Goal: Find specific page/section: Find specific page/section

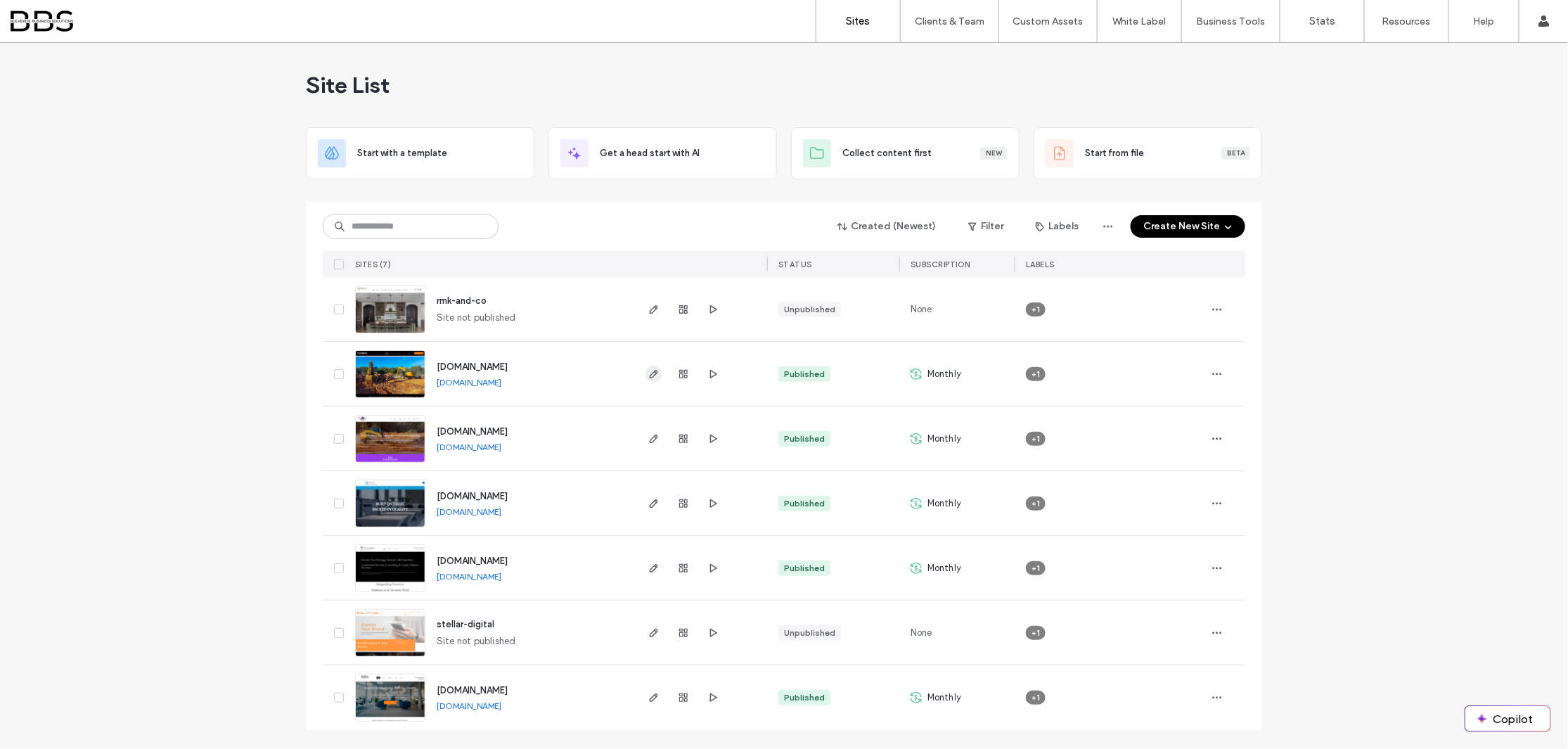
click at [651, 376] on icon "button" at bounding box center [654, 374] width 11 height 11
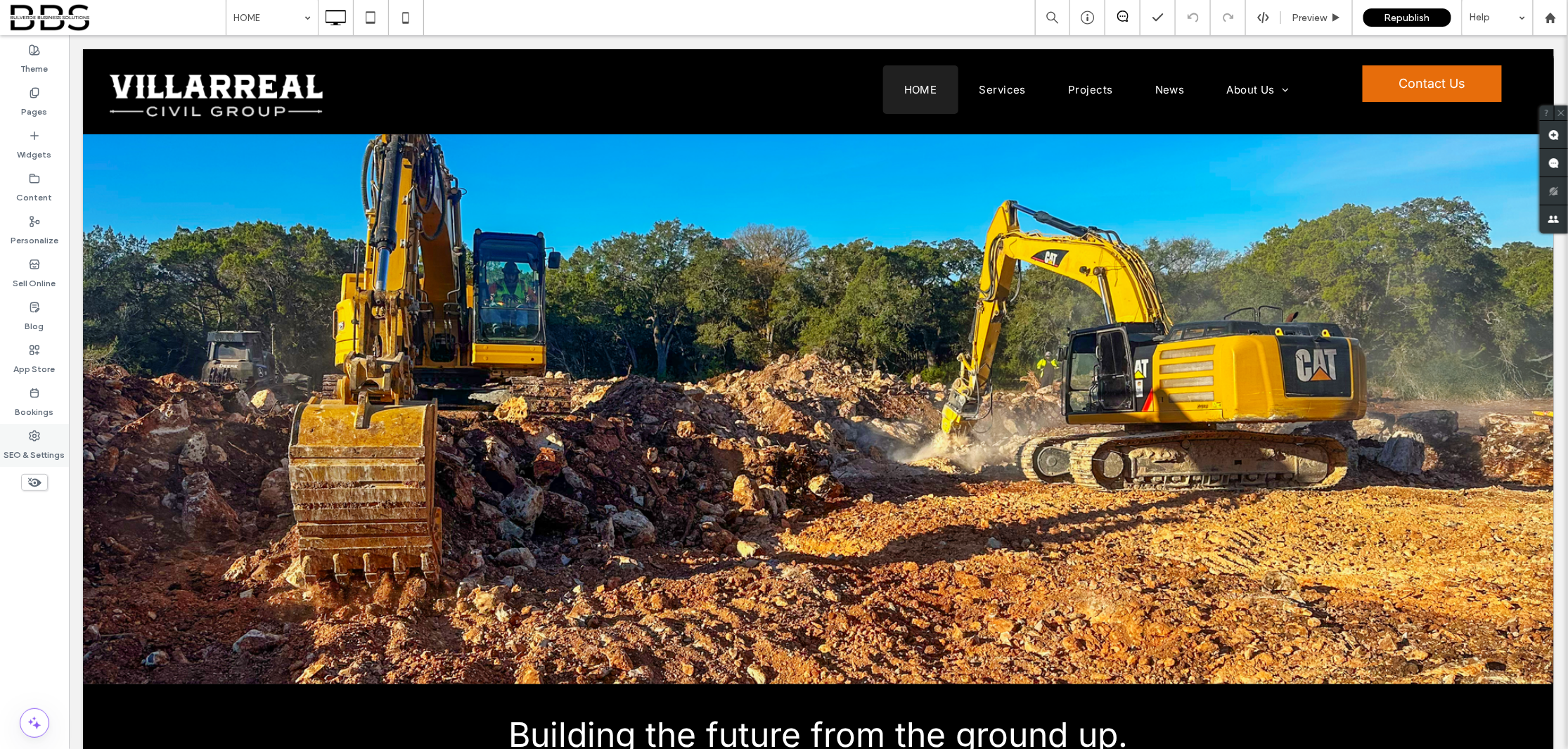
click at [35, 435] on icon at bounding box center [34, 436] width 11 height 11
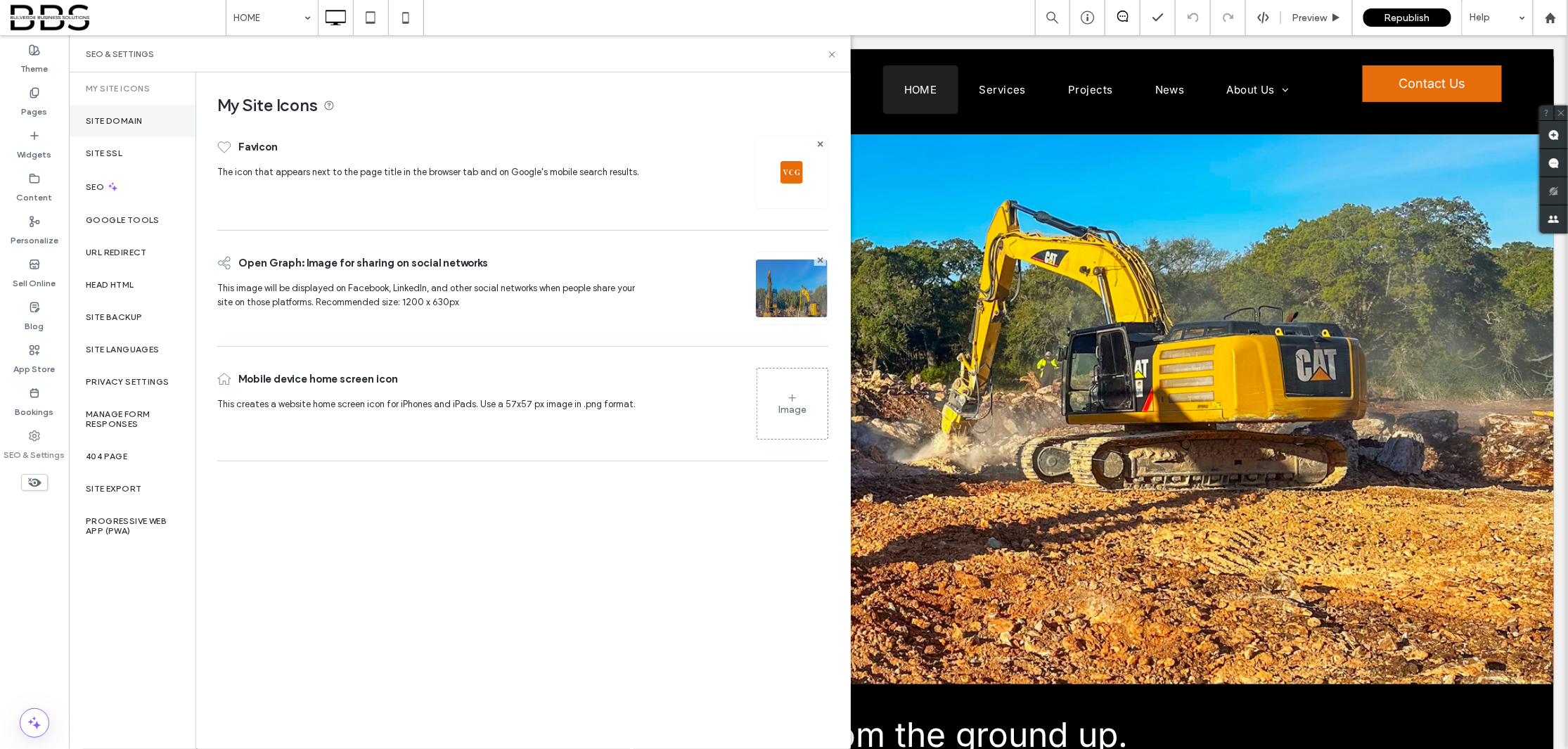
click at [128, 116] on label "Site Domain" at bounding box center [114, 121] width 56 height 10
